Goal: Information Seeking & Learning: Learn about a topic

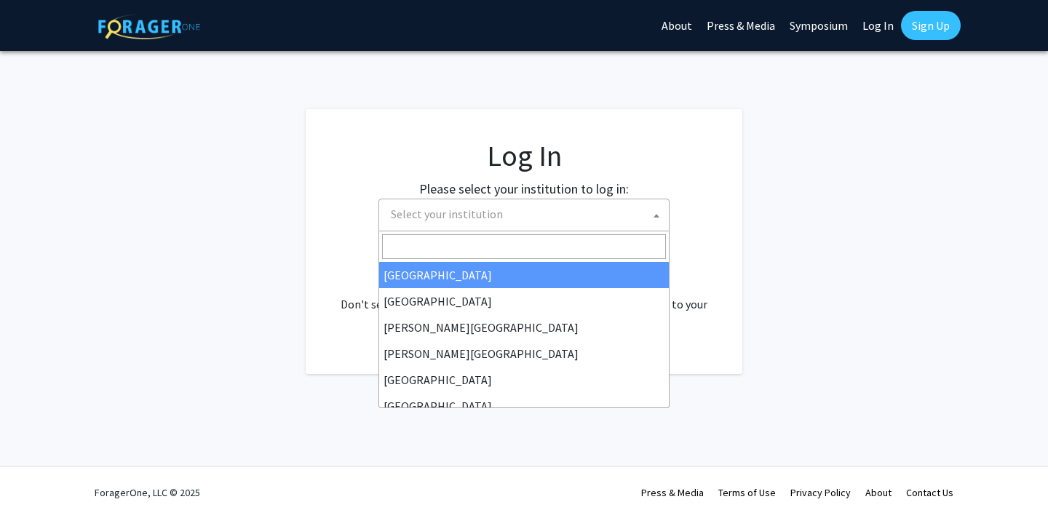
click at [520, 204] on span "Select your institution" at bounding box center [527, 214] width 284 height 30
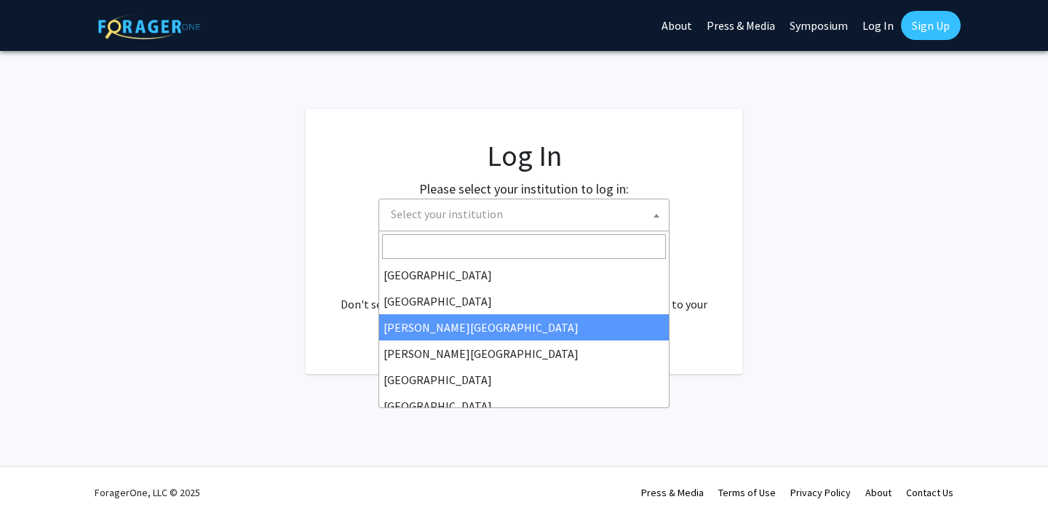
select select "5"
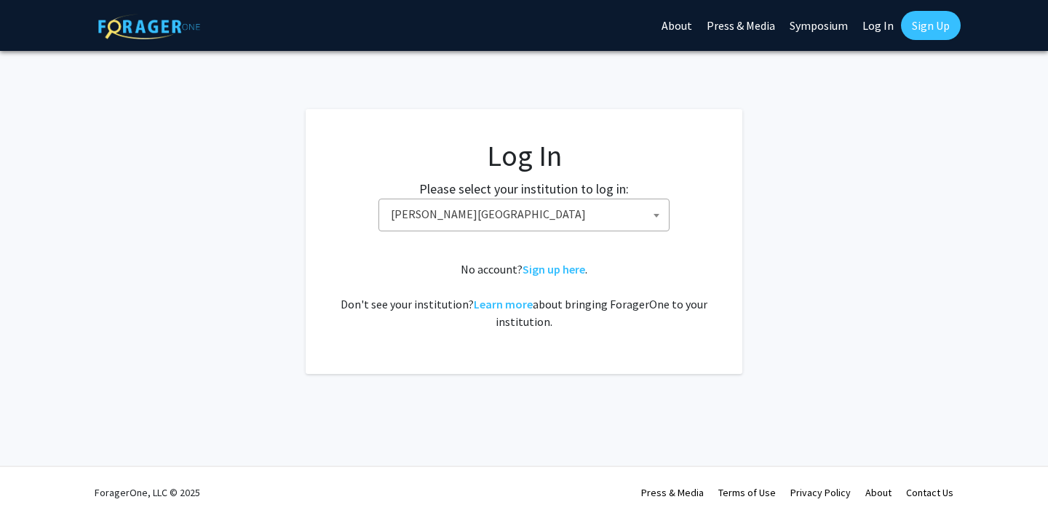
click at [879, 22] on link "Log In" at bounding box center [878, 25] width 46 height 51
click at [877, 27] on link "Log In" at bounding box center [878, 25] width 46 height 51
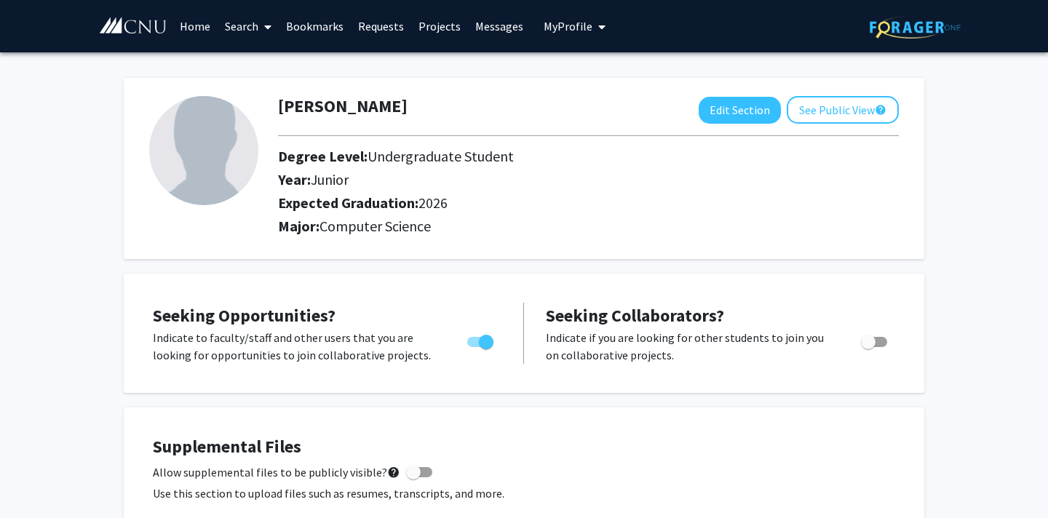
click at [245, 29] on link "Search" at bounding box center [248, 26] width 61 height 51
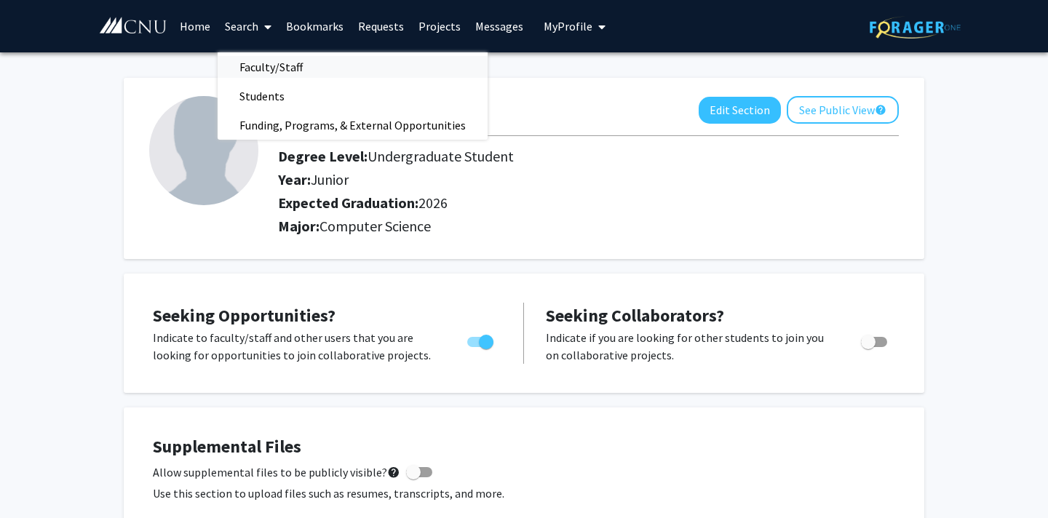
click at [268, 70] on span "Faculty/Staff" at bounding box center [271, 66] width 107 height 29
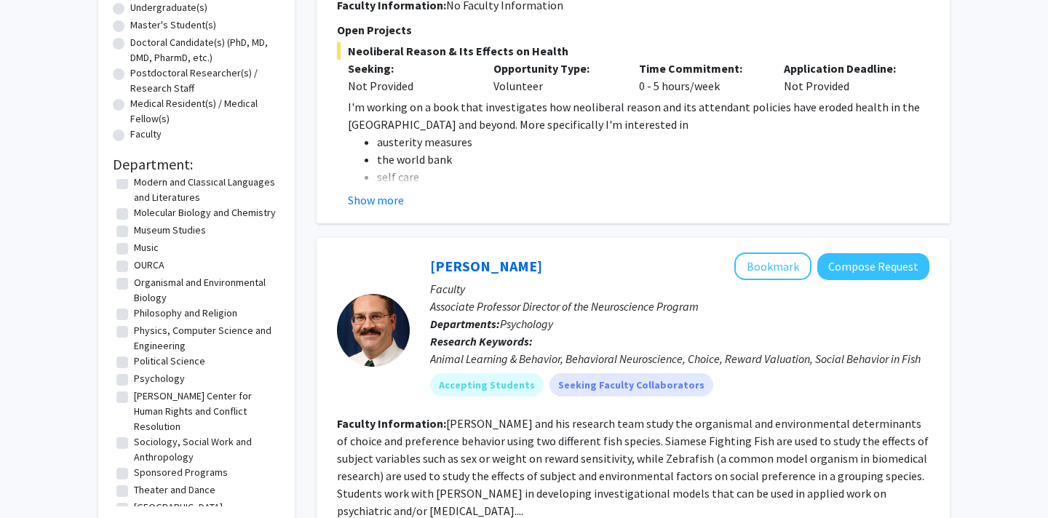
scroll to position [387, 0]
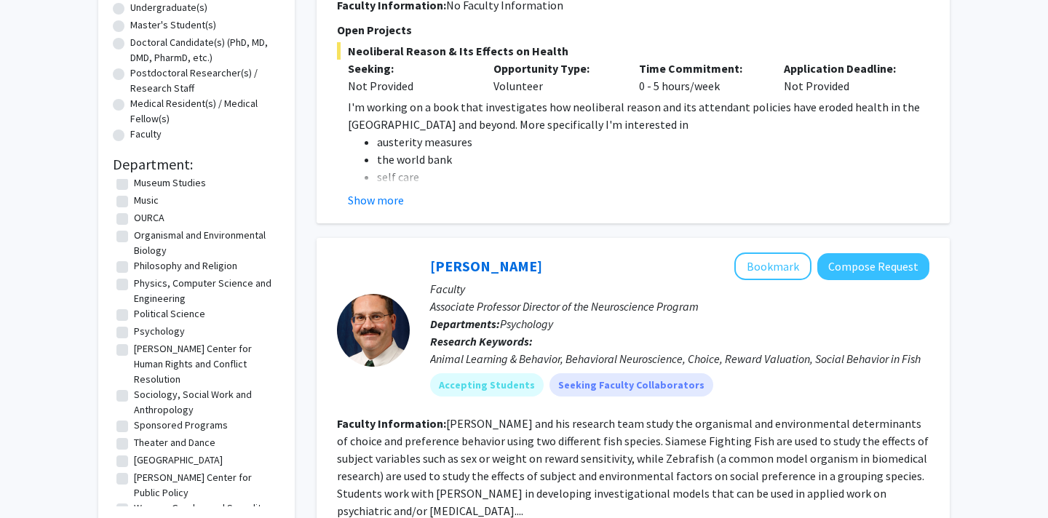
click at [177, 284] on label "Physics, Computer Science and Engineering" at bounding box center [205, 291] width 143 height 31
click at [143, 284] on input "Physics, Computer Science and Engineering" at bounding box center [138, 280] width 9 height 9
checkbox input "true"
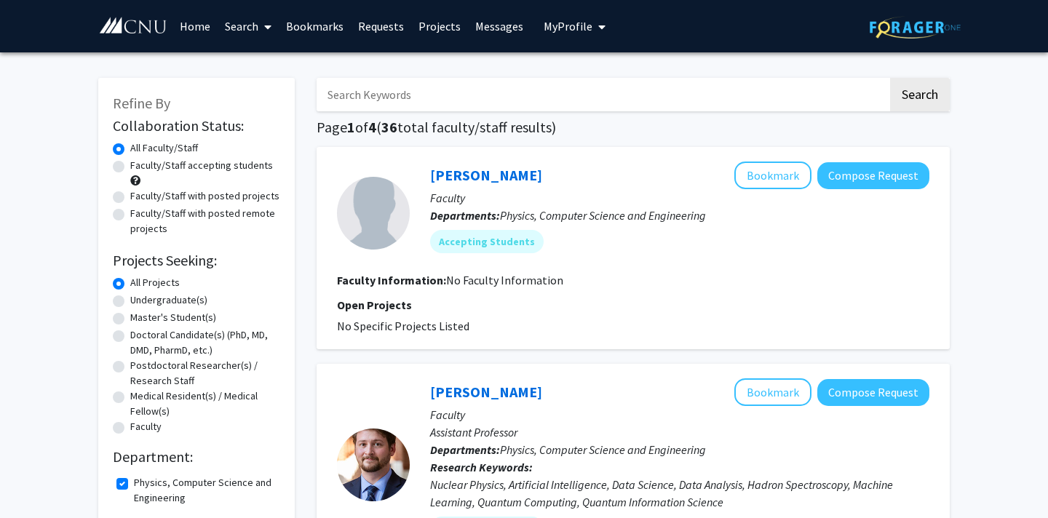
click at [198, 164] on label "Faculty/Staff accepting students" at bounding box center [201, 165] width 143 height 15
click at [140, 164] on input "Faculty/Staff accepting students" at bounding box center [134, 162] width 9 height 9
radio input "true"
click at [193, 195] on label "Faculty/Staff with posted projects" at bounding box center [204, 195] width 149 height 15
click at [140, 195] on input "Faculty/Staff with posted projects" at bounding box center [134, 192] width 9 height 9
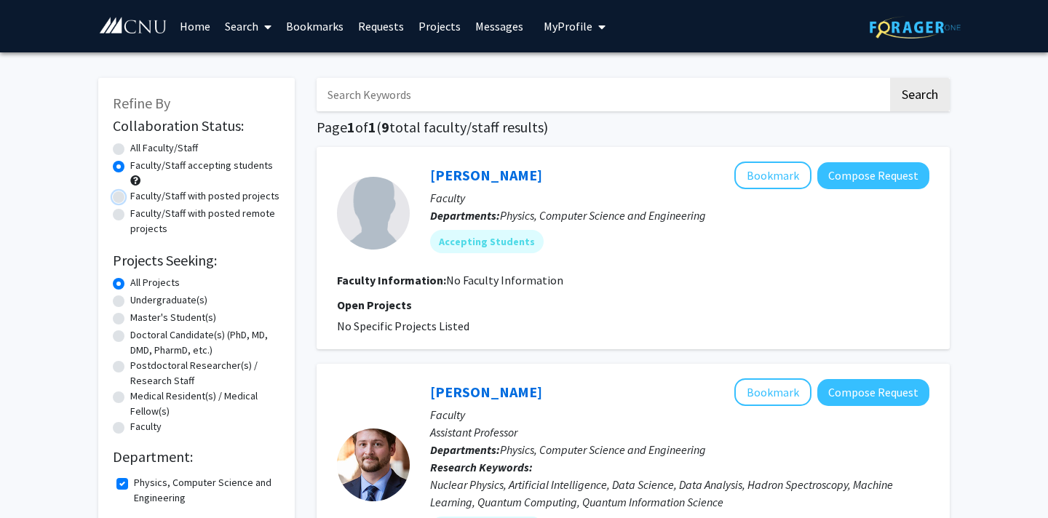
radio input "true"
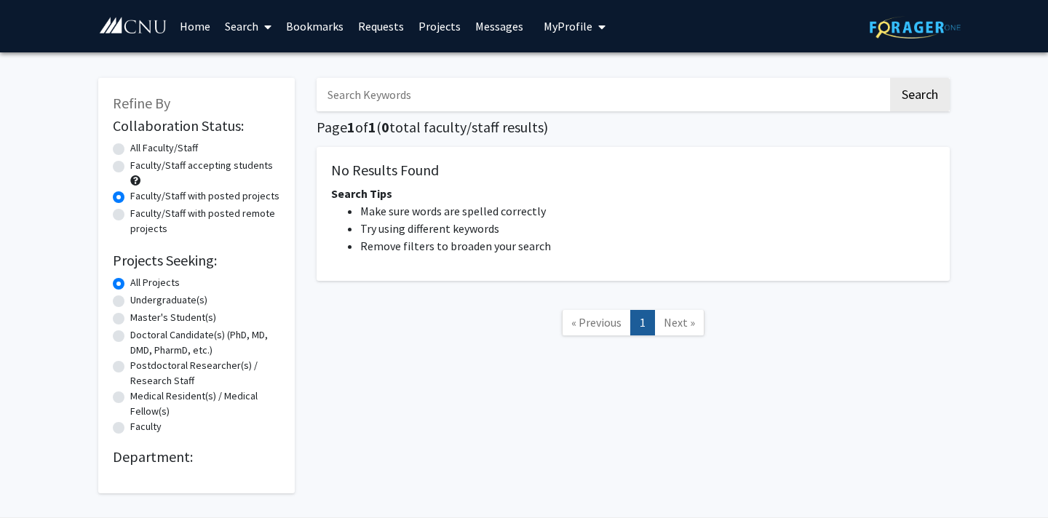
click at [196, 210] on label "Faculty/Staff with posted remote projects" at bounding box center [205, 221] width 150 height 31
click at [140, 210] on input "Faculty/Staff with posted remote projects" at bounding box center [134, 210] width 9 height 9
radio input "true"
click at [197, 167] on label "Faculty/Staff accepting students" at bounding box center [201, 165] width 143 height 15
click at [140, 167] on input "Faculty/Staff accepting students" at bounding box center [134, 162] width 9 height 9
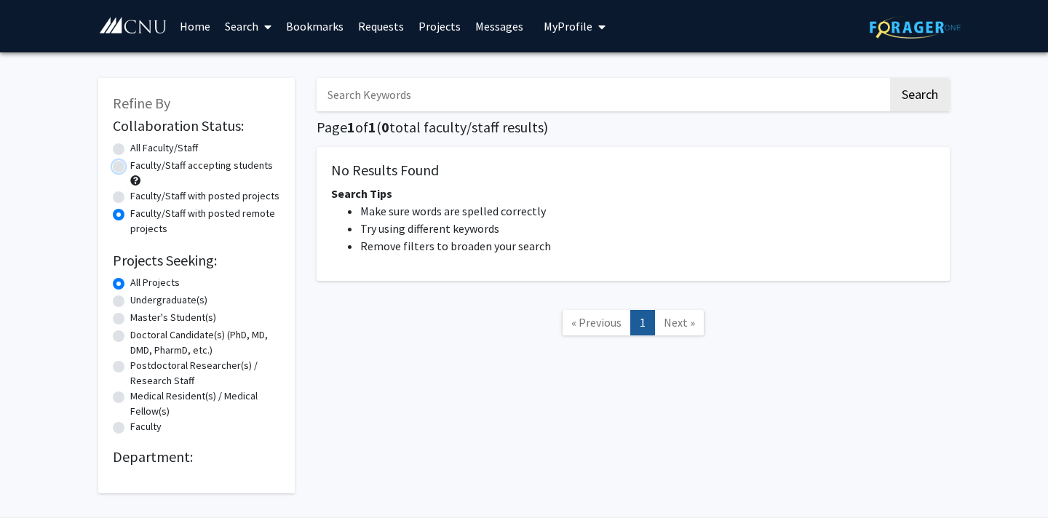
radio input "true"
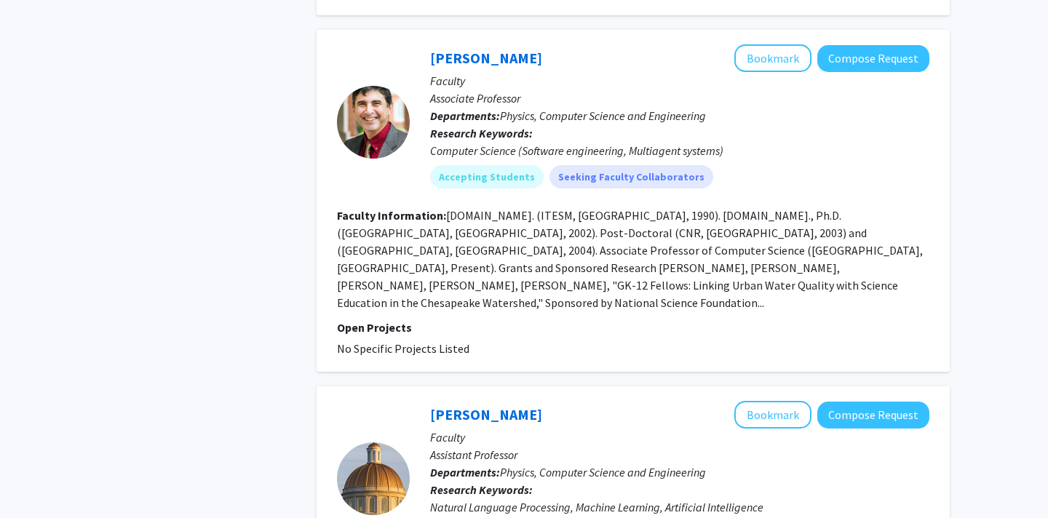
scroll to position [1846, 0]
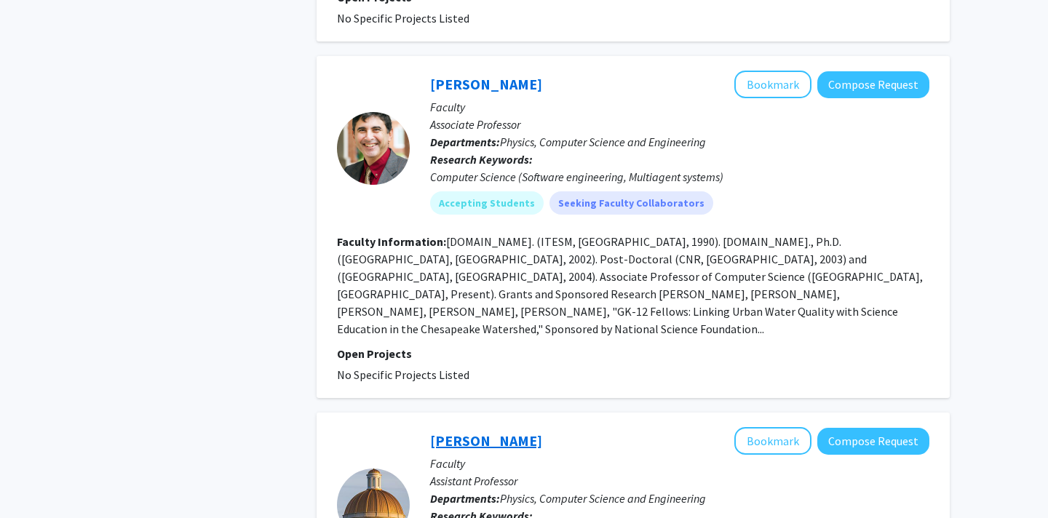
click at [476, 431] on link "[PERSON_NAME]" at bounding box center [486, 440] width 112 height 18
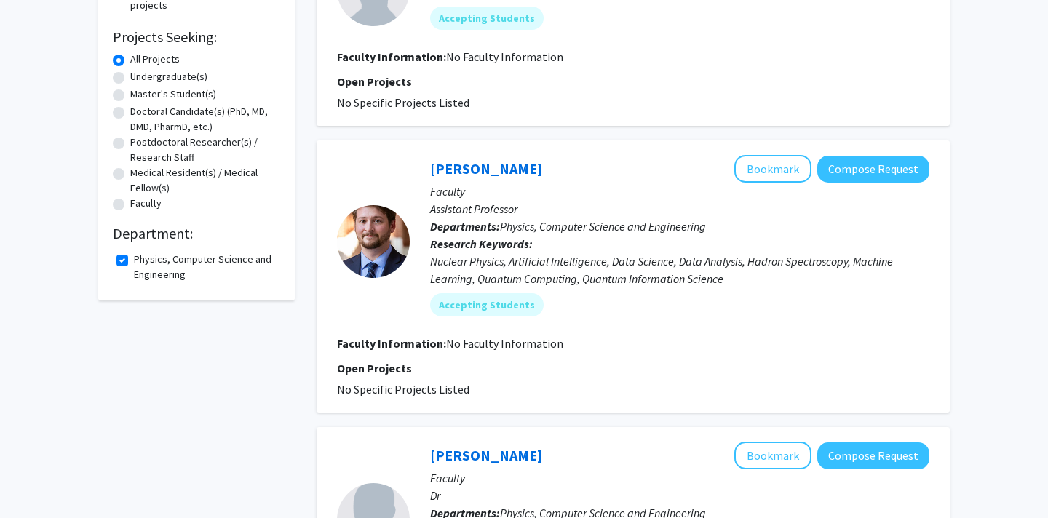
scroll to position [278, 0]
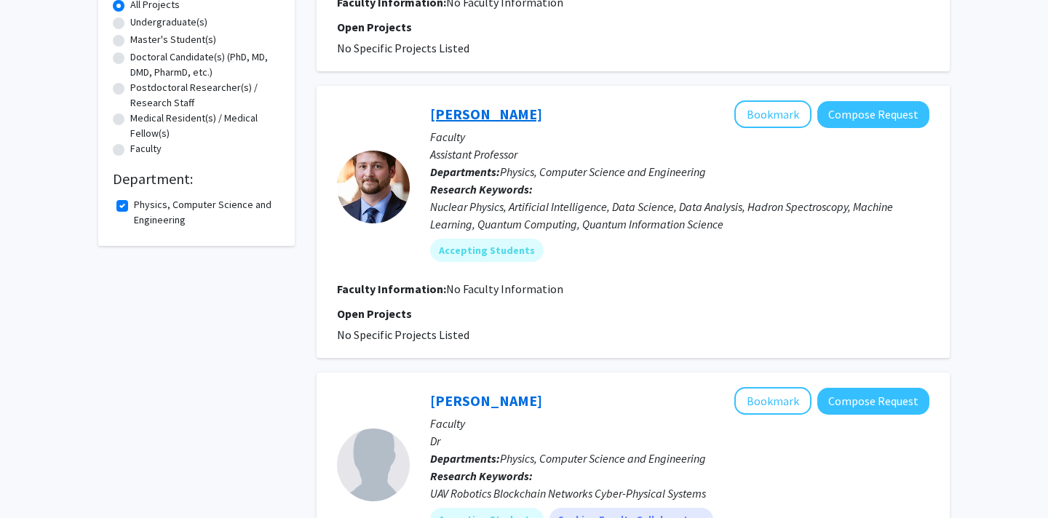
click at [470, 109] on link "[PERSON_NAME]" at bounding box center [486, 114] width 112 height 18
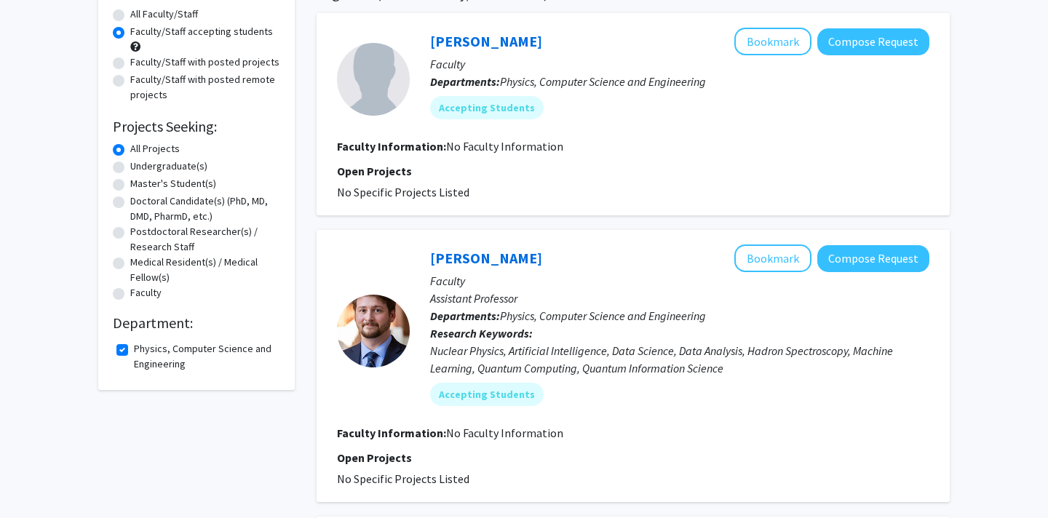
scroll to position [135, 0]
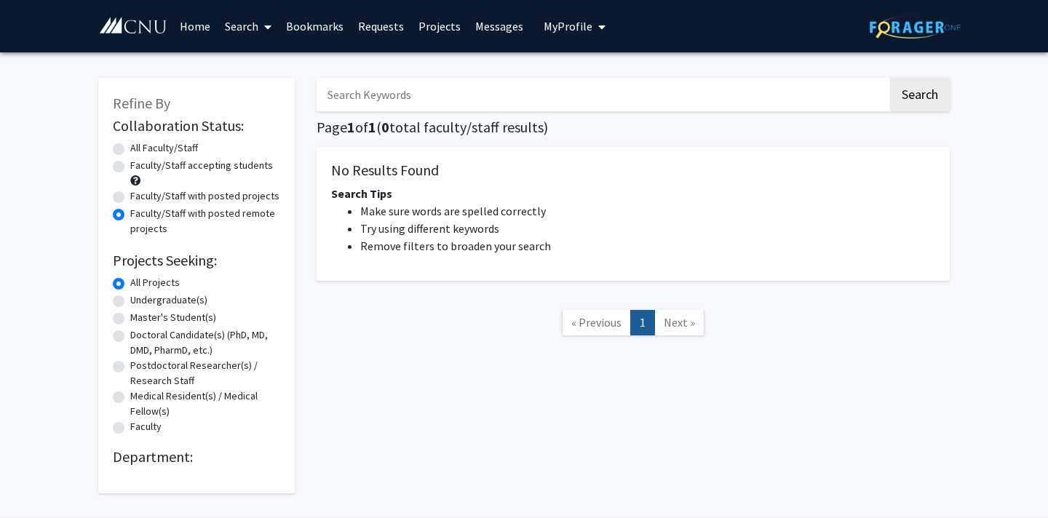
click at [655, 4] on div "Skip navigation Home Search Bookmarks Requests Projects Messages My Profile Mar…" at bounding box center [523, 26] width 873 height 52
